Goal: Check status: Check status

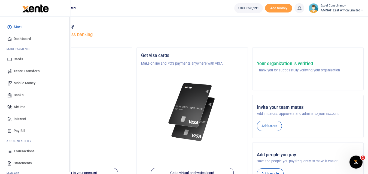
click at [16, 149] on span "Transactions" at bounding box center [24, 151] width 21 height 5
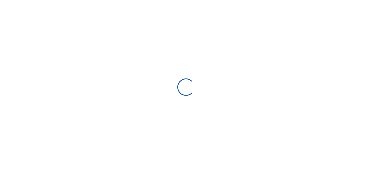
select select
type input "[DATE] - [DATE]"
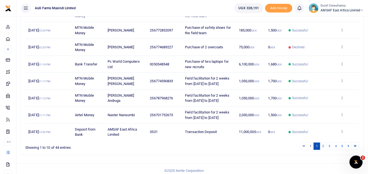
scroll to position [134, 0]
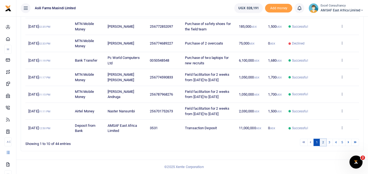
click at [323, 142] on link "2" at bounding box center [323, 142] width 7 height 7
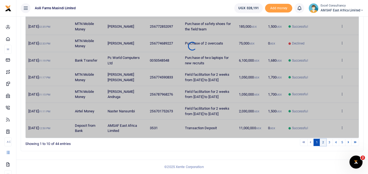
click at [323, 142] on link "2" at bounding box center [323, 142] width 7 height 7
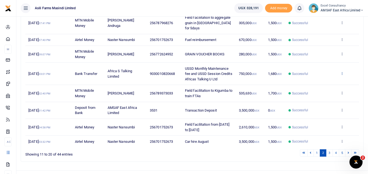
click at [341, 72] on icon at bounding box center [342, 74] width 4 height 4
click at [330, 72] on link "View details" at bounding box center [321, 72] width 43 height 8
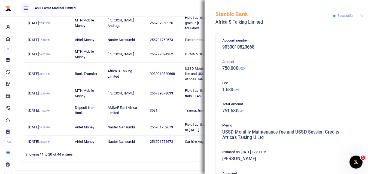
scroll to position [143, 0]
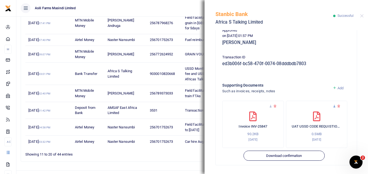
click at [333, 108] on icon at bounding box center [334, 107] width 4 height 4
